Goal: Find specific page/section: Find specific page/section

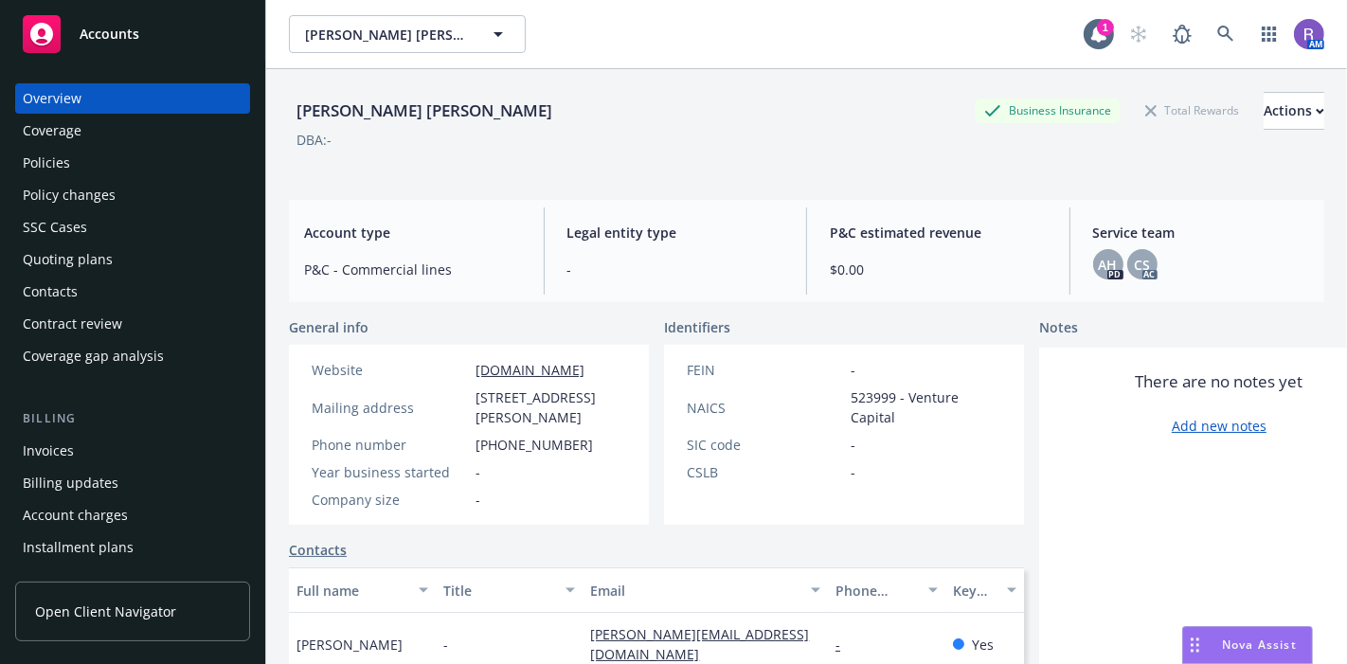
click at [679, 117] on div "[PERSON_NAME] [PERSON_NAME] Business Insurance Total Rewards Actions" at bounding box center [807, 111] width 1036 height 38
